Goal: Book appointment/travel/reservation

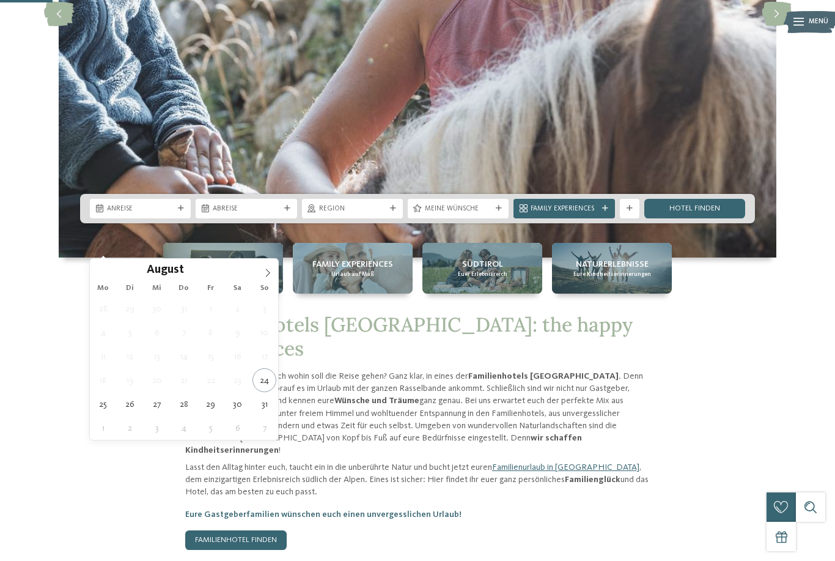
click at [272, 276] on icon at bounding box center [268, 272] width 9 height 9
type div "05.09.2025"
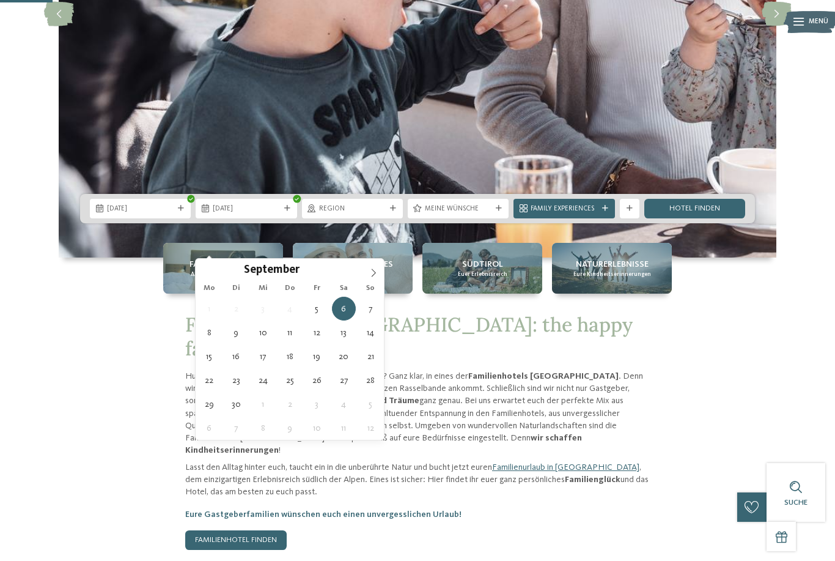
type div "08.09.2025"
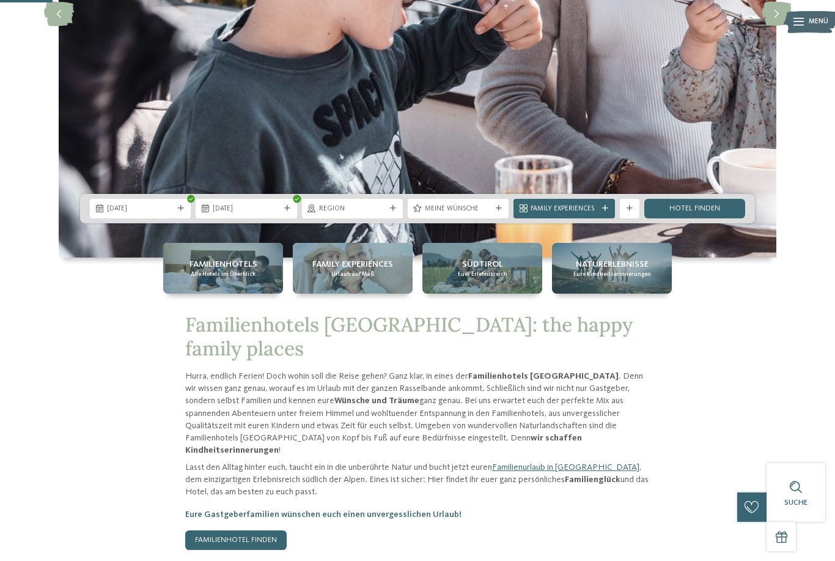
click at [362, 214] on span "Region" at bounding box center [352, 209] width 67 height 10
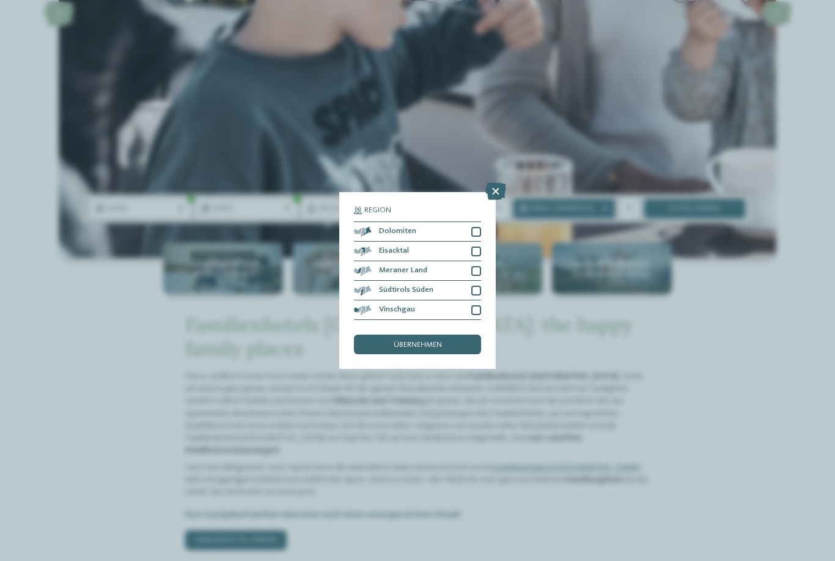
click at [472, 227] on div at bounding box center [476, 232] width 10 height 10
click at [479, 246] on div at bounding box center [476, 251] width 10 height 10
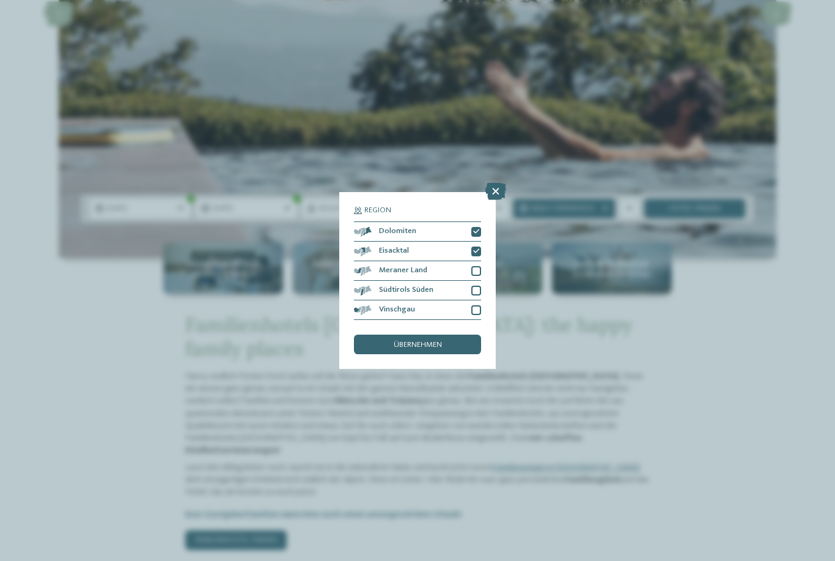
click at [478, 261] on div "Meraner Land" at bounding box center [417, 271] width 127 height 20
click at [476, 261] on div "Meraner Land" at bounding box center [417, 271] width 127 height 20
click at [478, 286] on div at bounding box center [476, 291] width 10 height 10
click at [478, 261] on div "Meraner Land" at bounding box center [417, 271] width 127 height 20
click at [474, 305] on div at bounding box center [476, 310] width 10 height 10
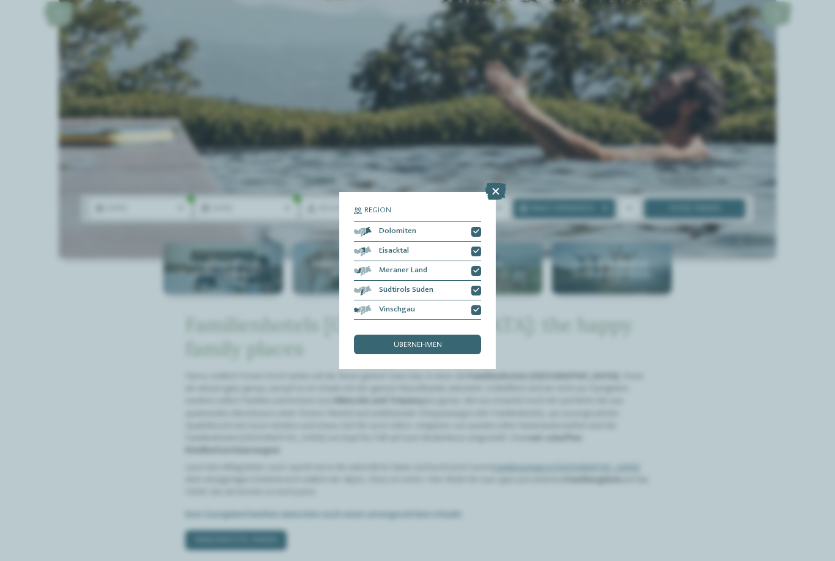
click at [449, 334] on div "übernehmen" at bounding box center [417, 344] width 127 height 20
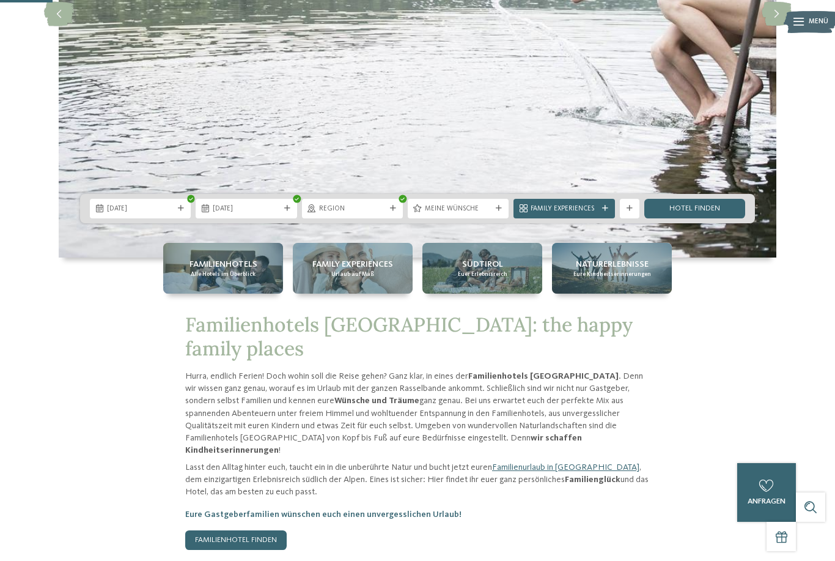
click at [577, 214] on span "Family Experiences" at bounding box center [564, 209] width 67 height 10
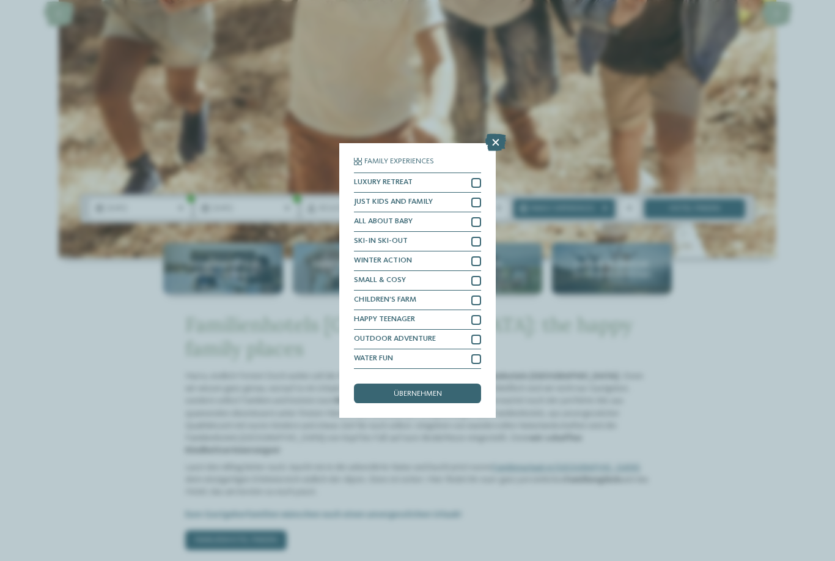
click at [498, 134] on div at bounding box center [496, 143] width 21 height 18
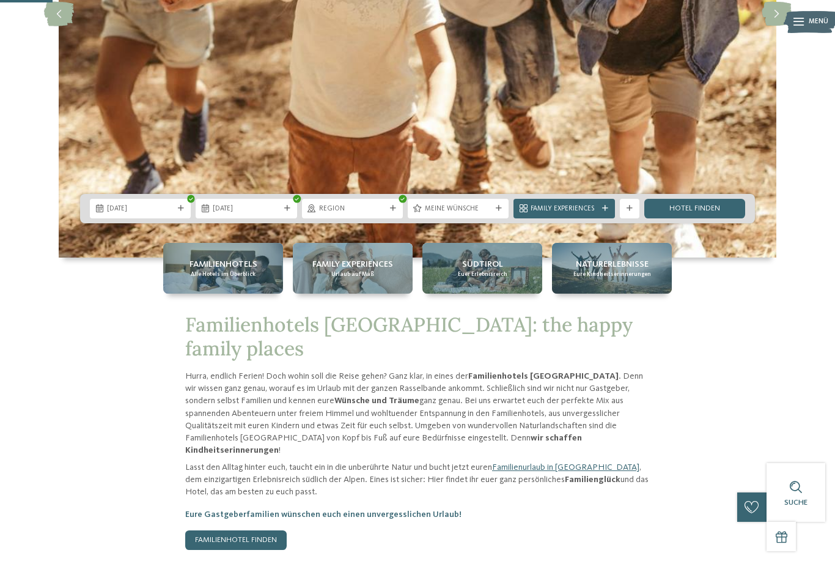
click at [503, 85] on img at bounding box center [418, 13] width 718 height 487
click at [681, 218] on link "Hotel finden" at bounding box center [695, 209] width 101 height 20
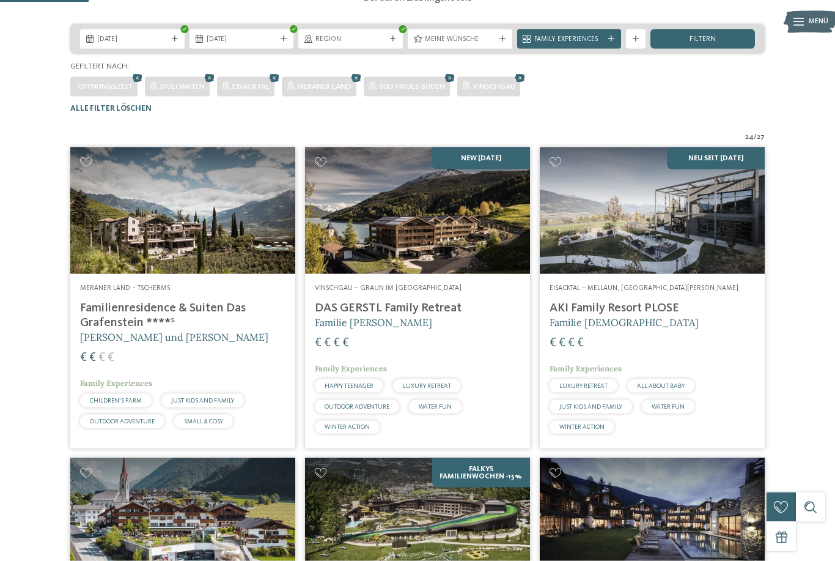
scroll to position [199, 0]
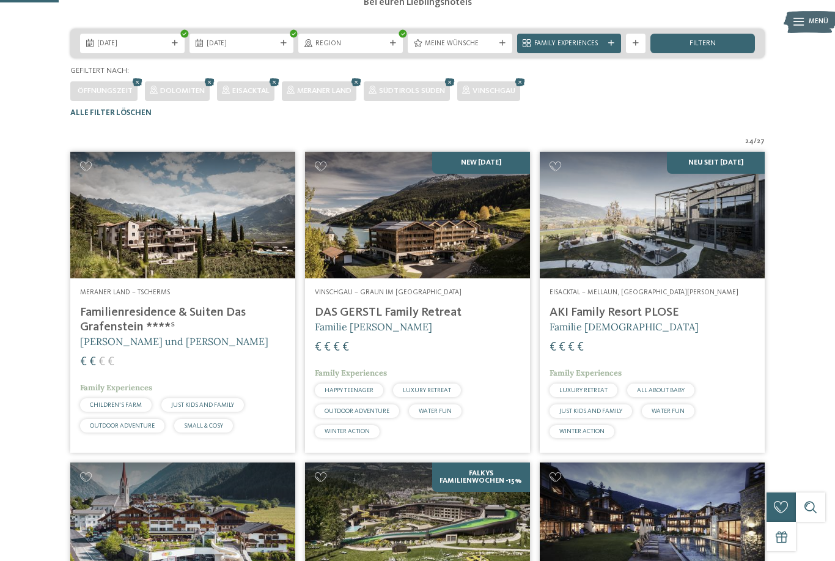
click at [470, 245] on img at bounding box center [417, 215] width 225 height 127
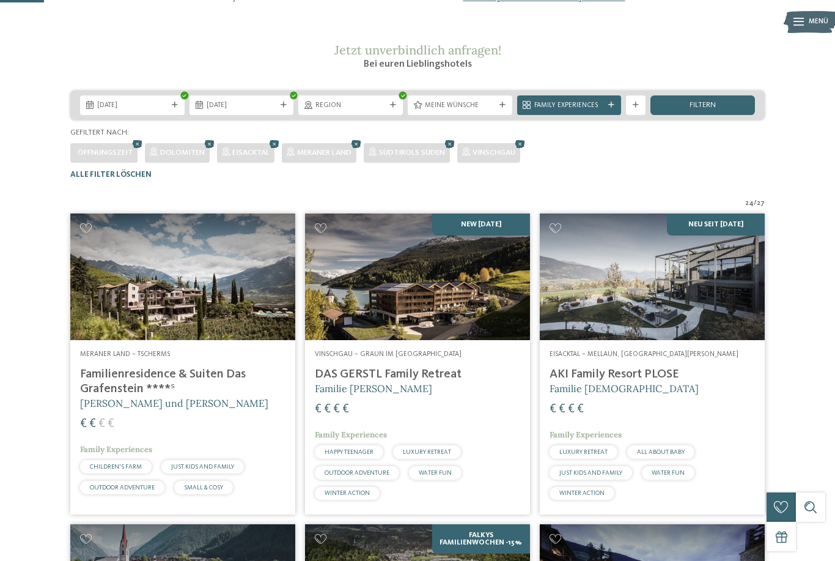
scroll to position [152, 0]
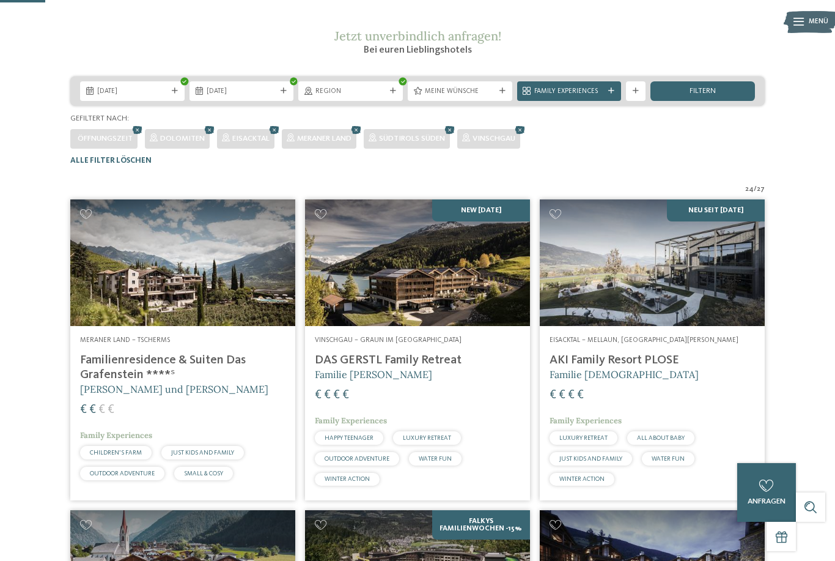
click at [678, 290] on img at bounding box center [652, 262] width 225 height 127
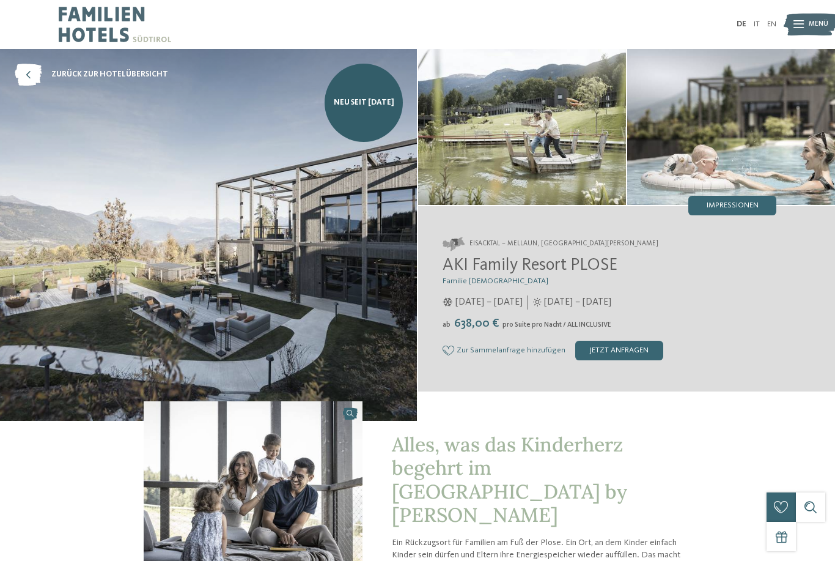
click at [749, 120] on img at bounding box center [731, 127] width 208 height 156
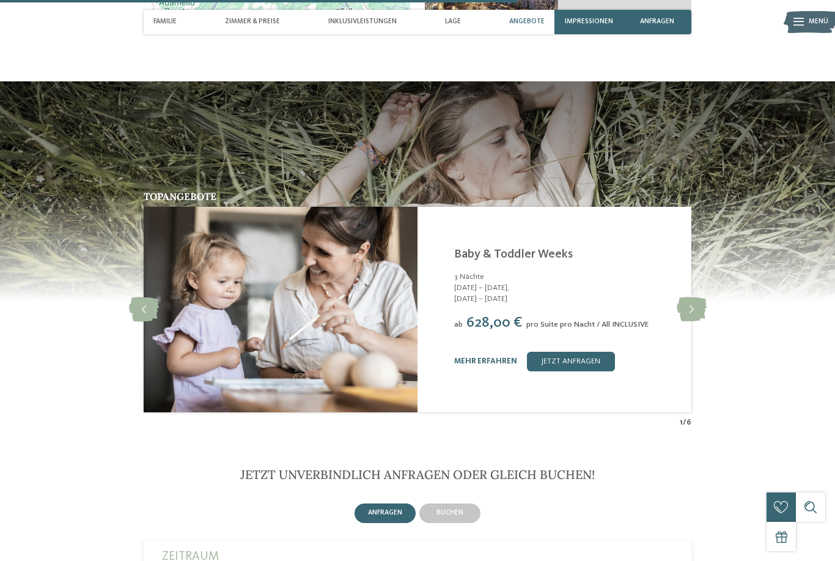
scroll to position [2123, 0]
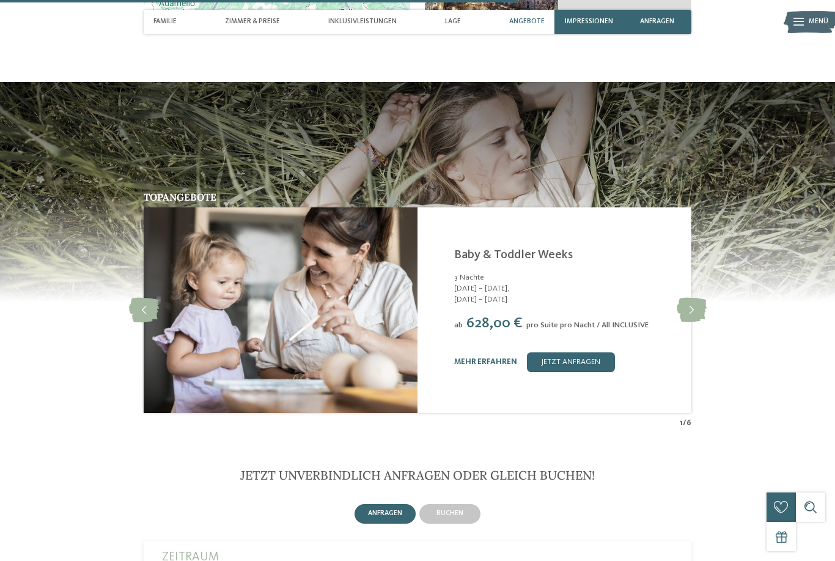
click at [583, 352] on link "jetzt anfragen" at bounding box center [571, 362] width 88 height 20
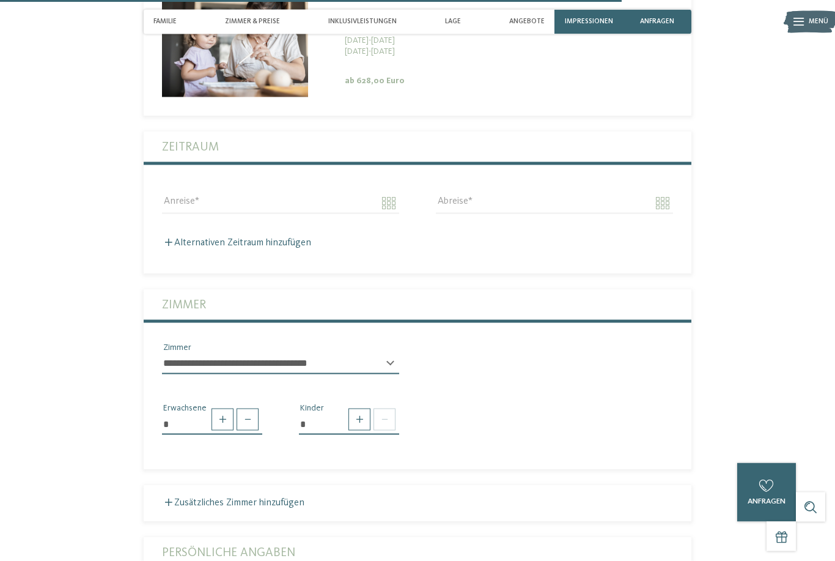
scroll to position [2669, 0]
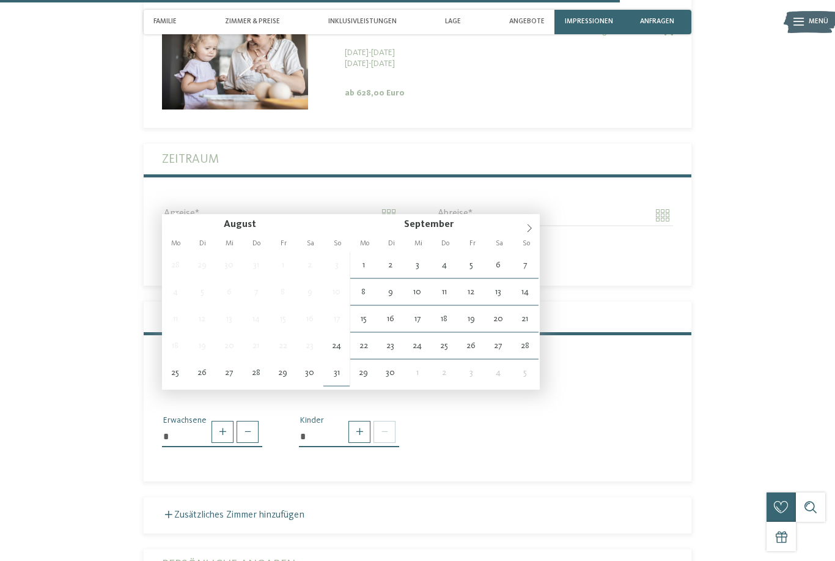
type input "**********"
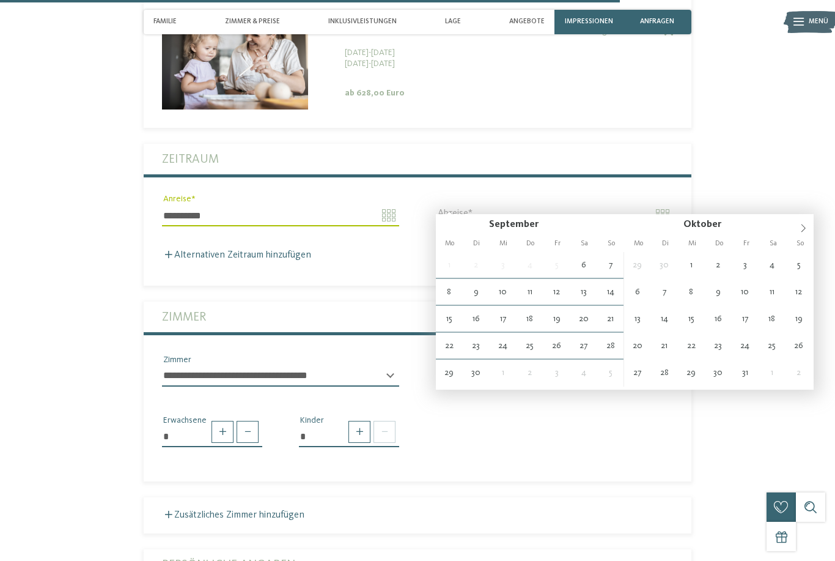
type input "**********"
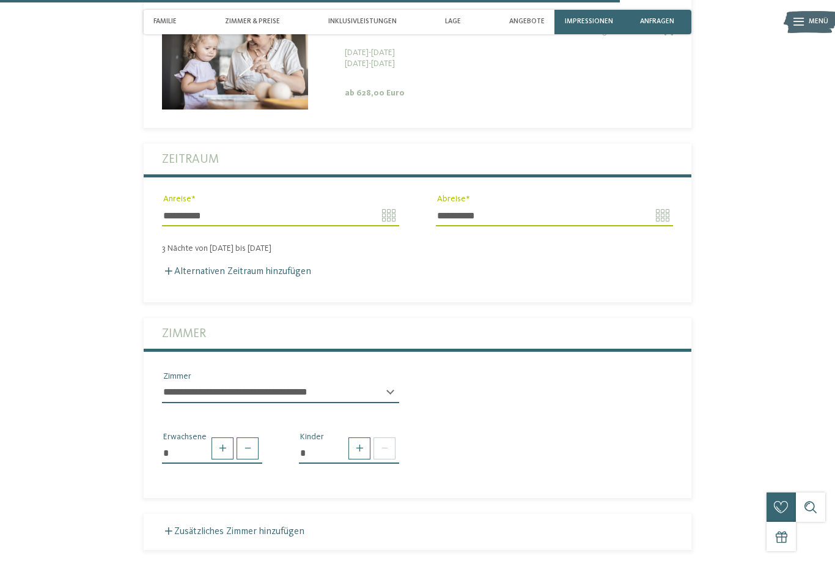
click at [358, 437] on span at bounding box center [360, 448] width 22 height 22
click at [355, 437] on span at bounding box center [360, 448] width 22 height 22
type input "*"
click at [321, 486] on select "* * * * * * * * * * * ** ** ** ** ** ** ** **" at bounding box center [349, 496] width 100 height 21
select select "*"
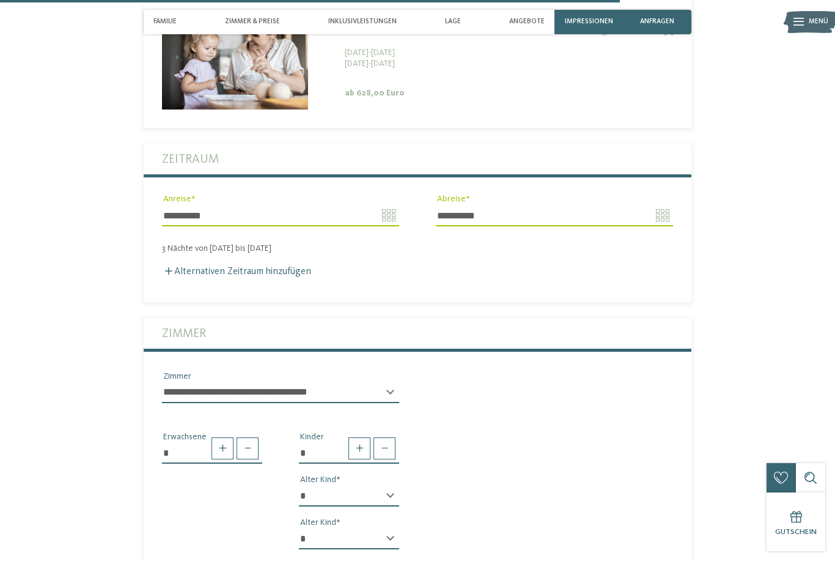
click at [324, 529] on select "* * * * * * * * * * * ** ** ** ** ** ** ** **" at bounding box center [349, 538] width 100 height 21
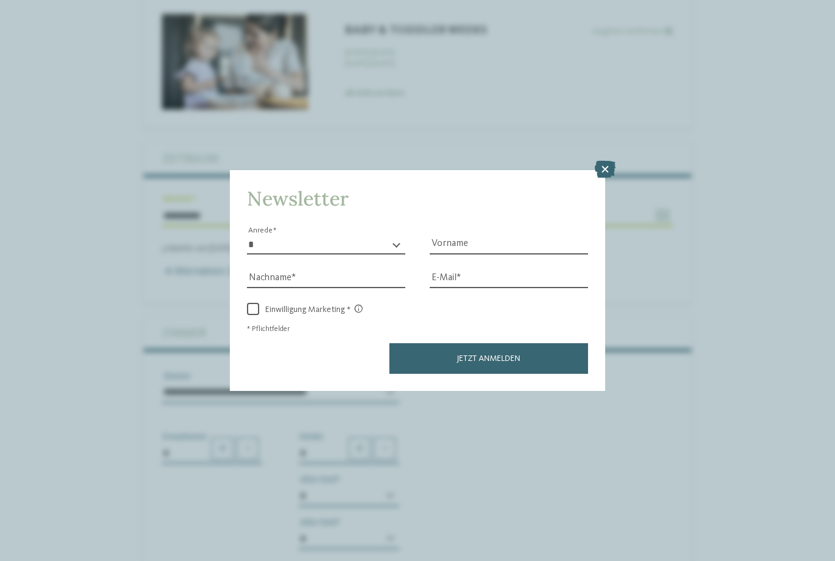
select select "*"
click at [616, 161] on icon at bounding box center [605, 169] width 21 height 17
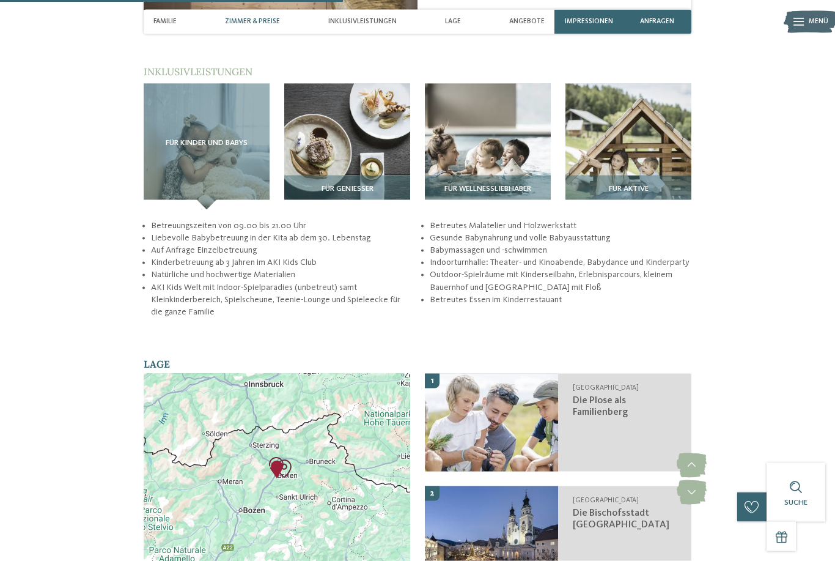
scroll to position [1492, 0]
